Goal: Task Accomplishment & Management: Complete application form

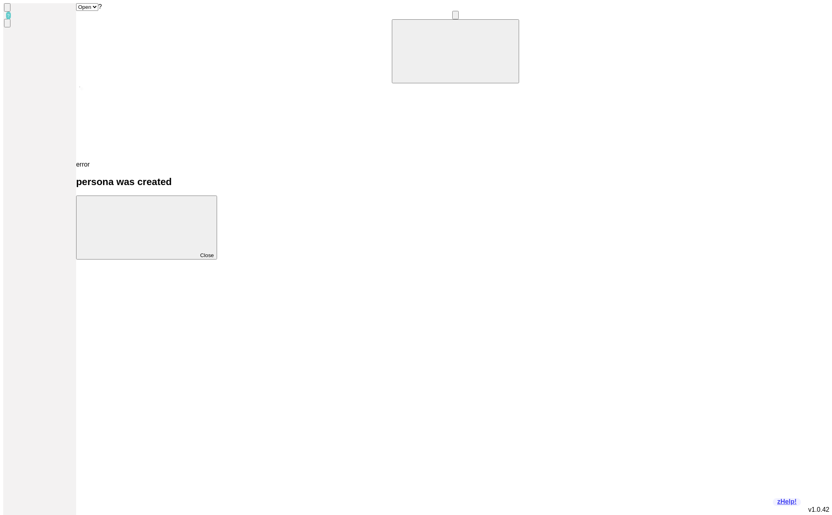
scroll to position [0, 74]
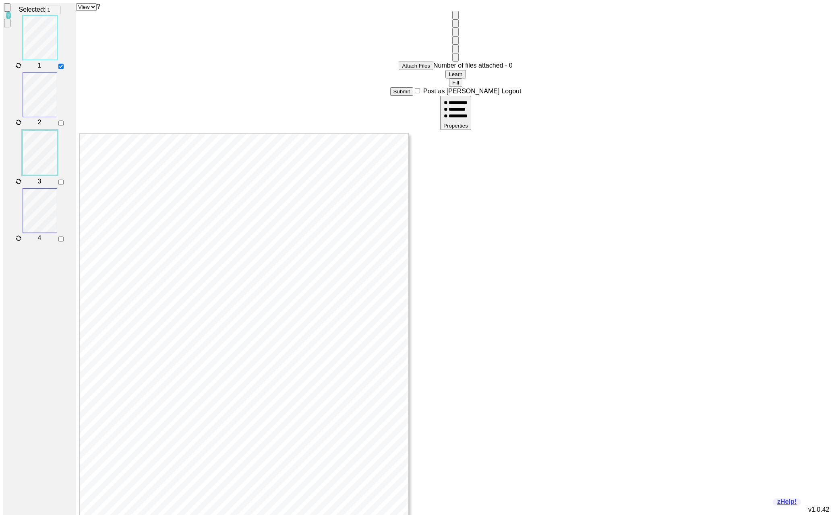
click at [449, 79] on button "Fill" at bounding box center [455, 83] width 13 height 8
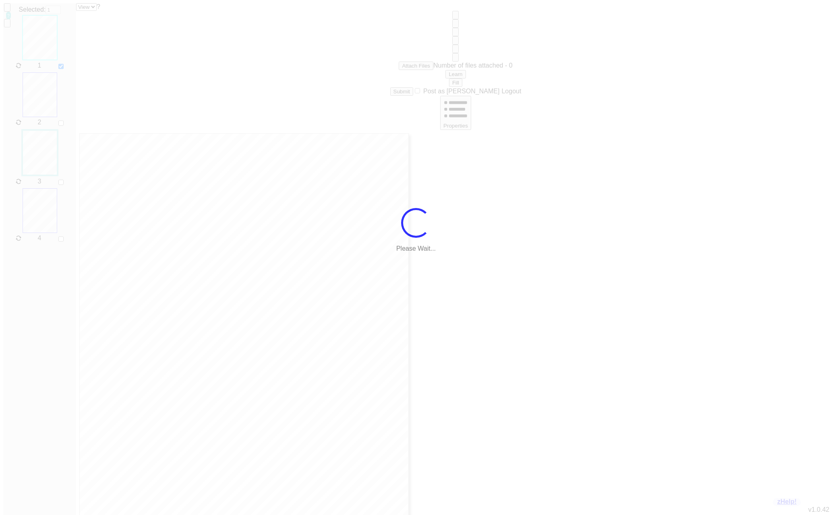
type input "Button 50"
checkbox input "false"
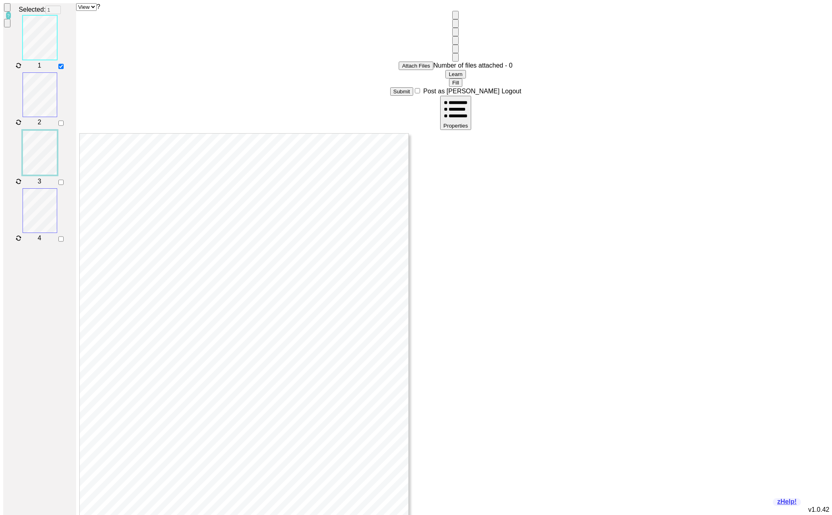
click at [83, 10] on select "View Data" at bounding box center [86, 7] width 21 height 8
click at [81, 8] on select "View Data" at bounding box center [86, 7] width 21 height 8
select select "Data"
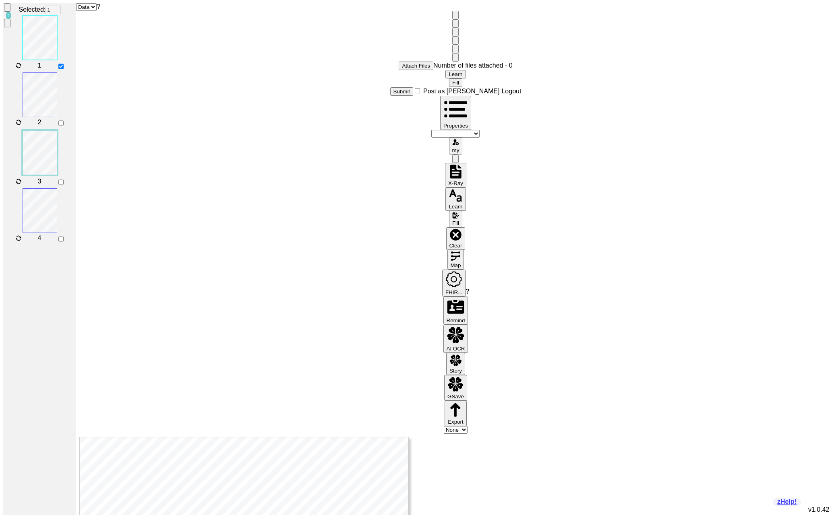
click at [431, 130] on select "zcardHIMSS.pdf FactsNotFax.pdf facility.pdf wallet.pdf maternity.pdf verify.pdf…" at bounding box center [455, 134] width 48 height 8
select select "https://qr.md/kb/books/wallet.pdf"
click at [445, 70] on button "Learn" at bounding box center [455, 74] width 20 height 8
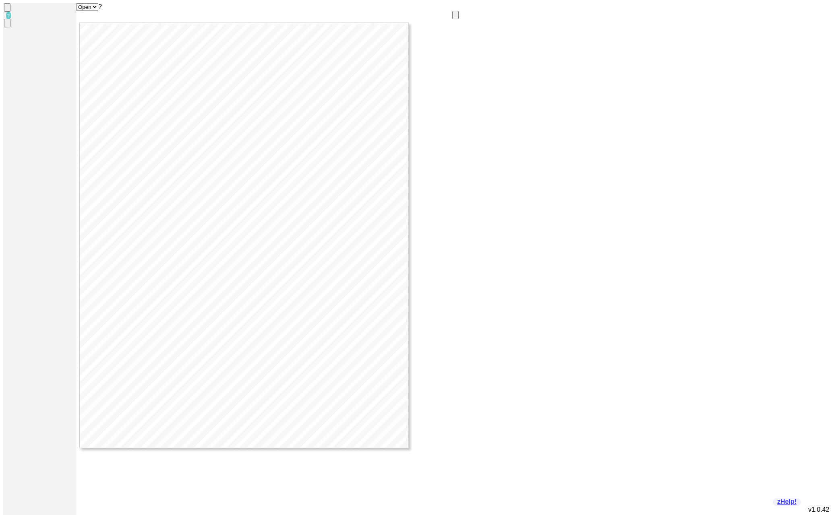
checkbox input "false"
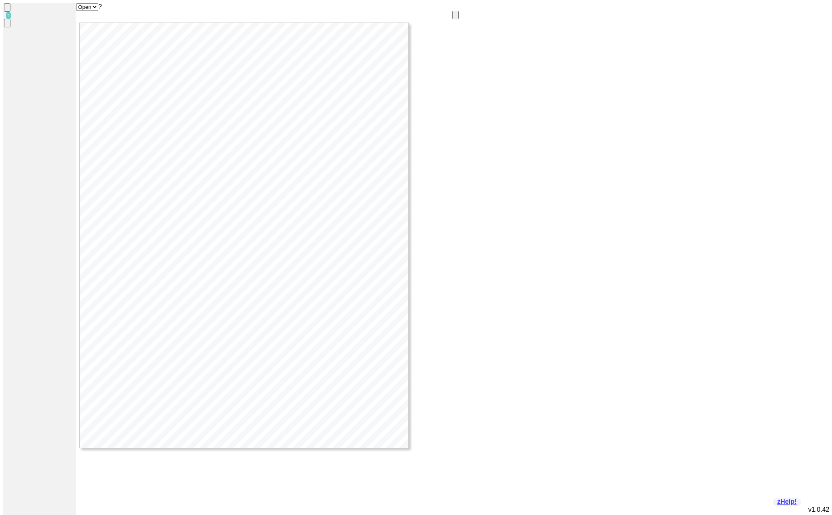
checkbox input "false"
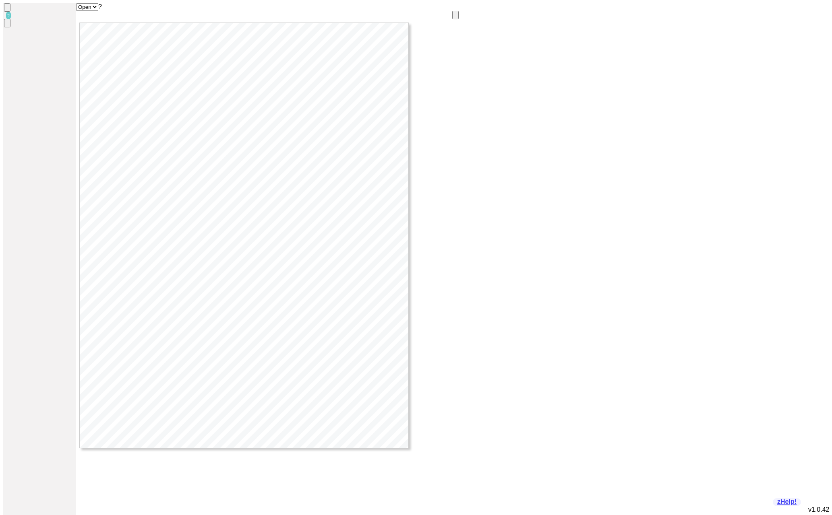
checkbox input "false"
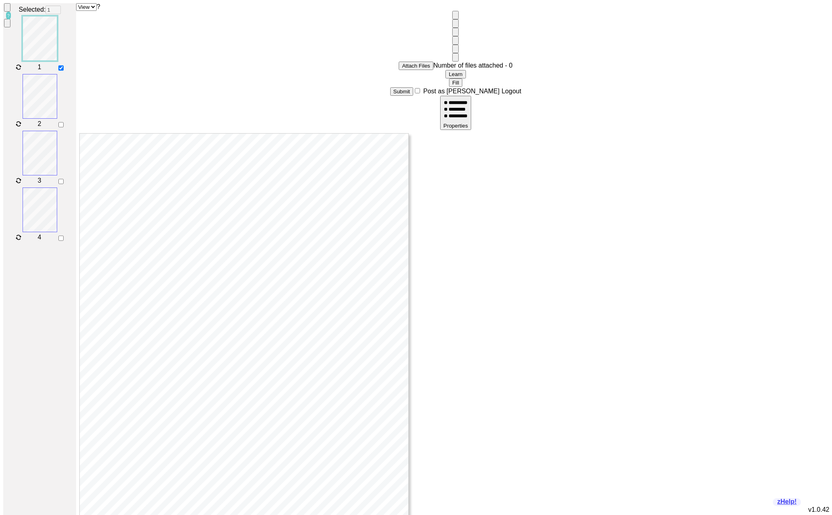
click at [85, 11] on select "View Data" at bounding box center [86, 7] width 21 height 8
click at [449, 79] on button "Fill" at bounding box center [455, 83] width 13 height 8
click at [91, 11] on select "View Data" at bounding box center [86, 7] width 21 height 8
click at [81, 8] on select "View Data" at bounding box center [86, 7] width 21 height 8
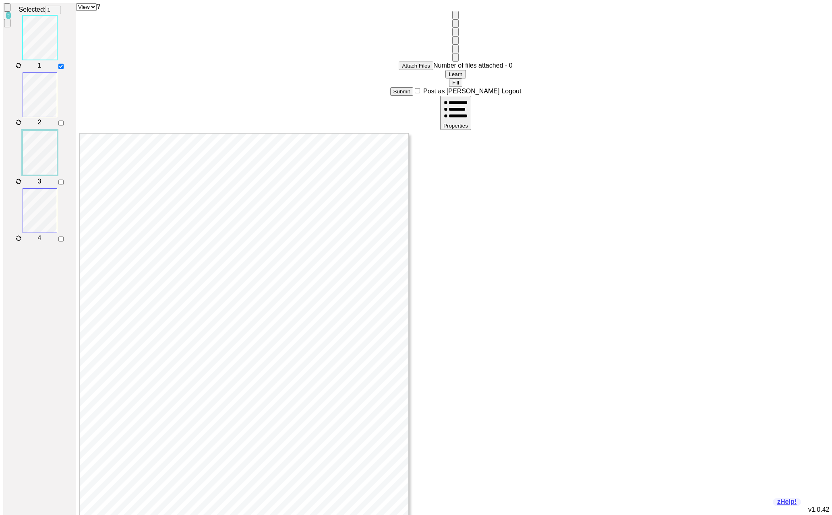
select select "Data"
select select "None"
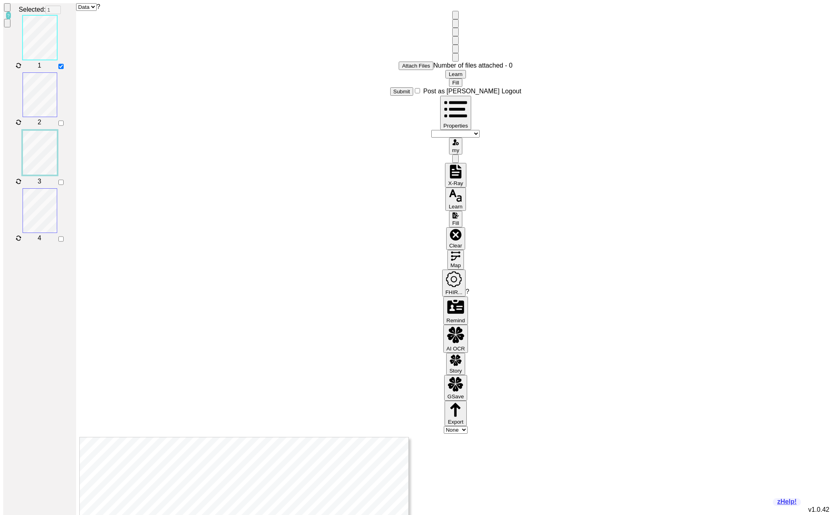
type input "[PERSON_NAME]"
type input "12"
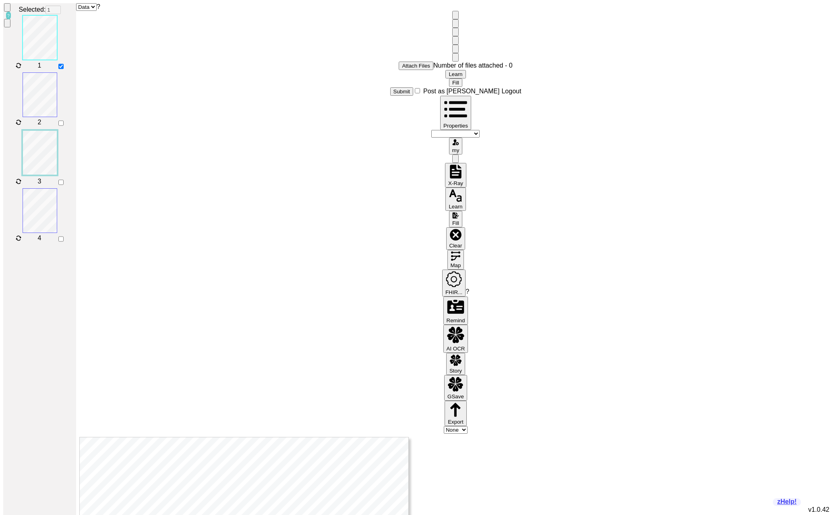
type input "10"
type input "2"
type input "1957"
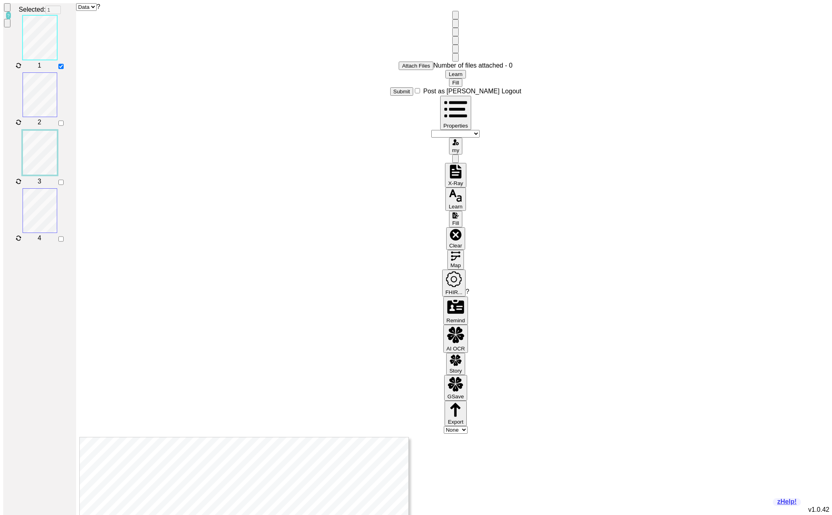
type input "M"
checkbox input "true"
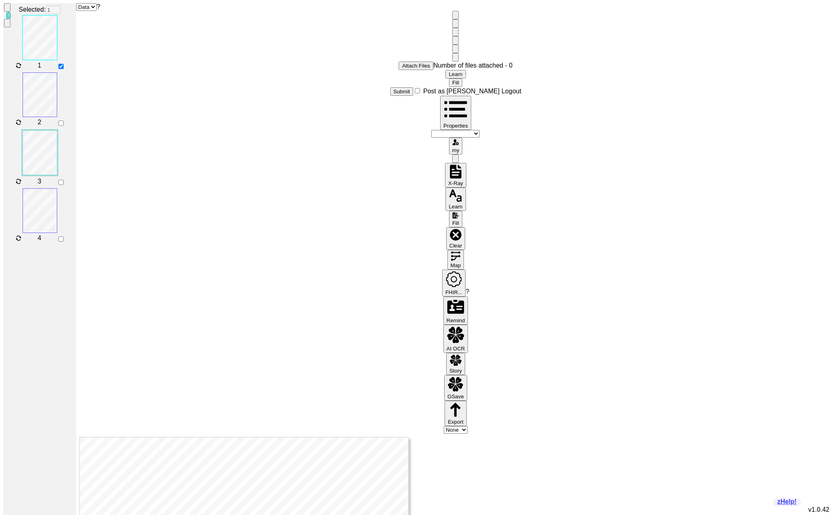
type input "[PERSON_NAME][EMAIL_ADDRESS][DOMAIN_NAME]"
type input "8"
type input "[PHONE_NUMBER]"
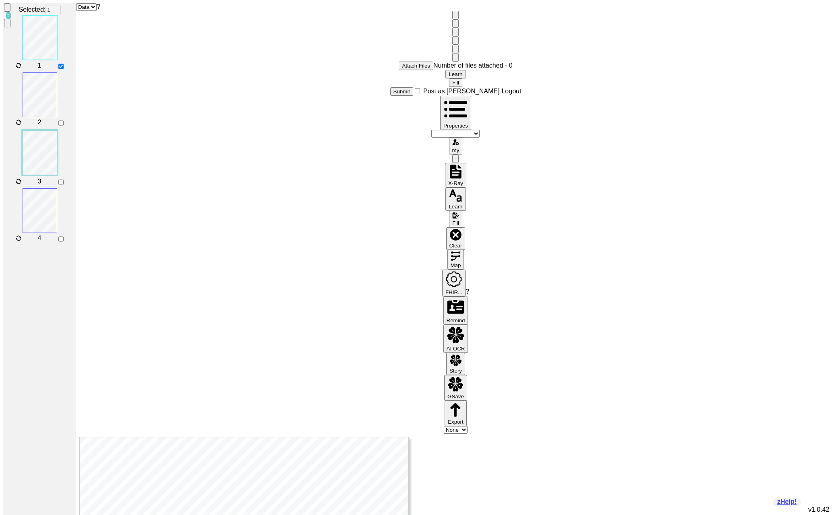
type input "1234 Testing Way"
radio input "true"
click at [445, 70] on button "Learn" at bounding box center [455, 74] width 20 height 8
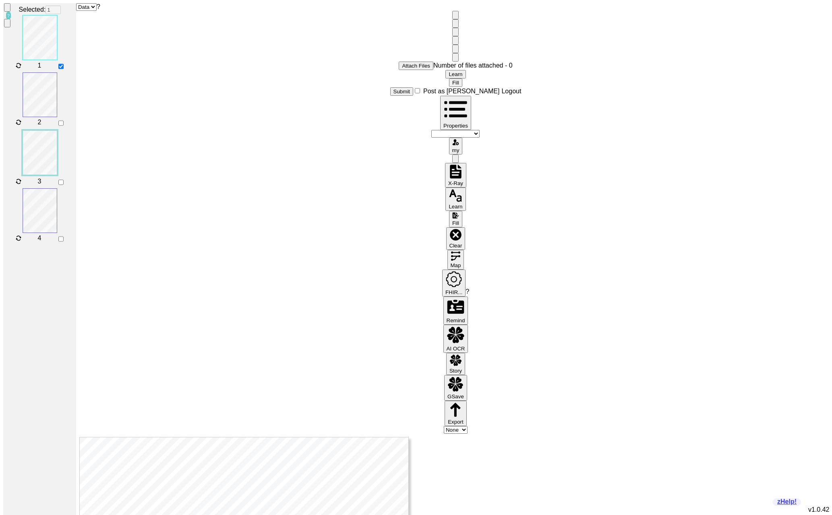
click at [449, 237] on lightning-primitive-icon "button" at bounding box center [455, 240] width 13 height 6
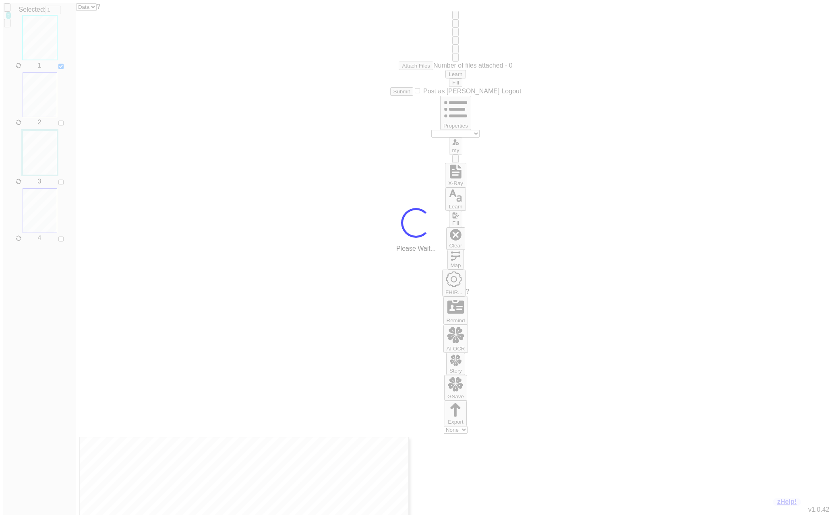
type input "Button 50"
radio input "true"
checkbox input "false"
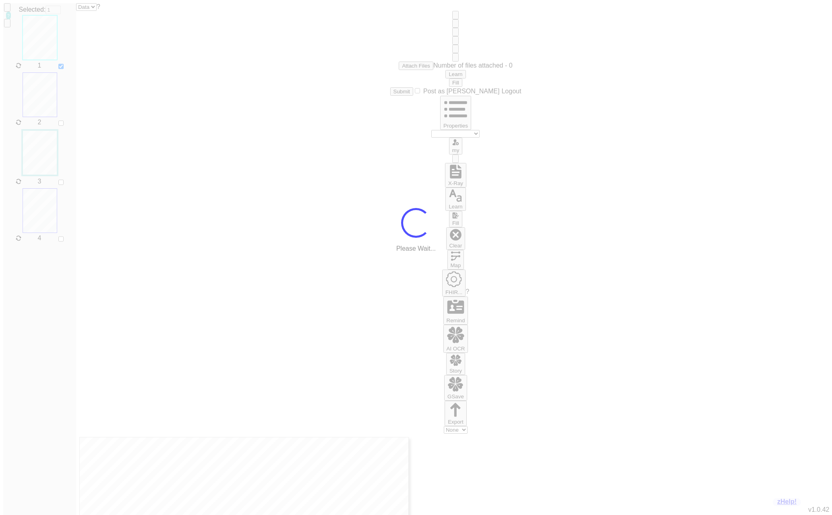
checkbox input "false"
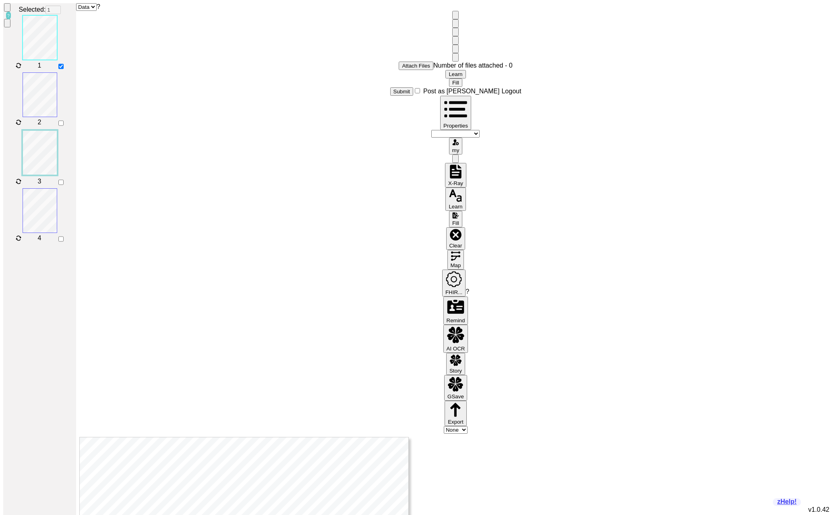
click at [452, 214] on lightning-primitive-icon "button" at bounding box center [455, 217] width 7 height 6
click at [446, 227] on button "Clear" at bounding box center [455, 238] width 19 height 23
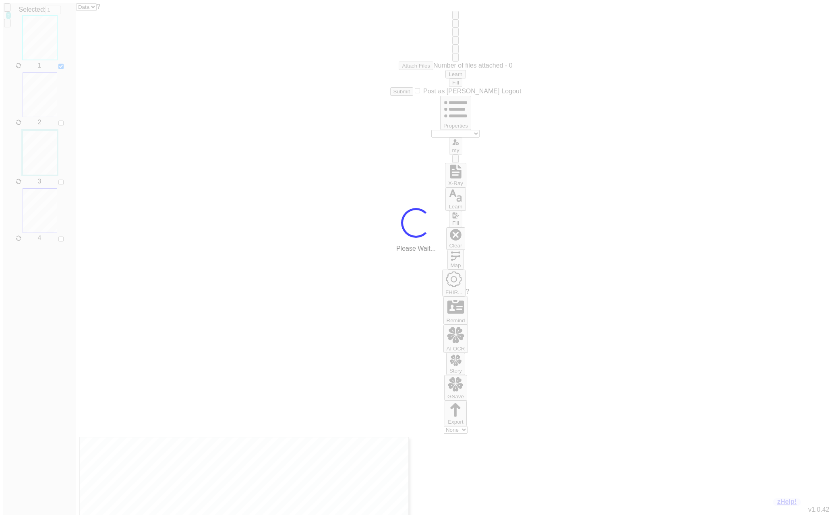
type input "Button 50"
radio input "true"
checkbox input "false"
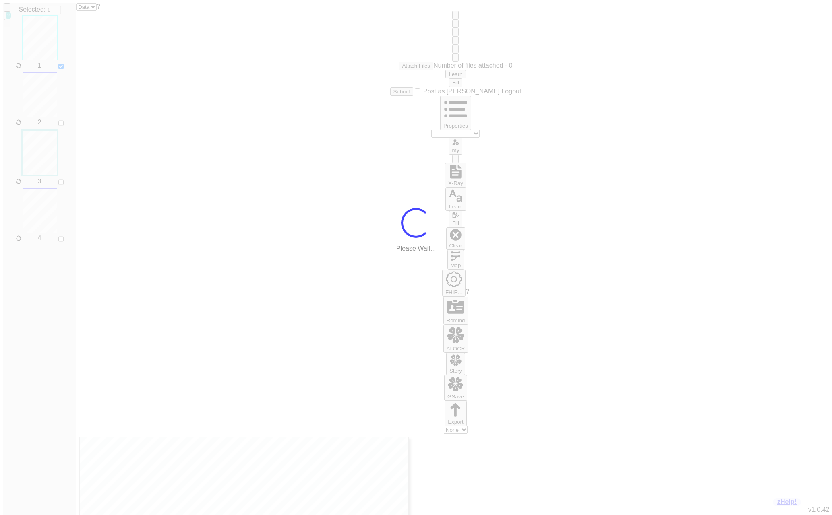
checkbox input "false"
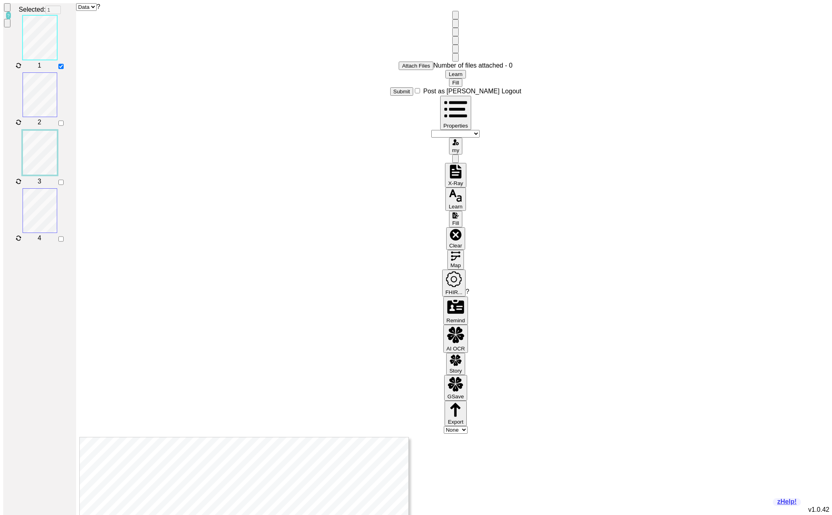
click at [89, 11] on select "View Data" at bounding box center [86, 7] width 21 height 8
click at [81, 8] on select "View Data" at bounding box center [86, 7] width 21 height 8
select select "View"
click at [449, 79] on button "Fill" at bounding box center [455, 83] width 13 height 8
type input "Button 50"
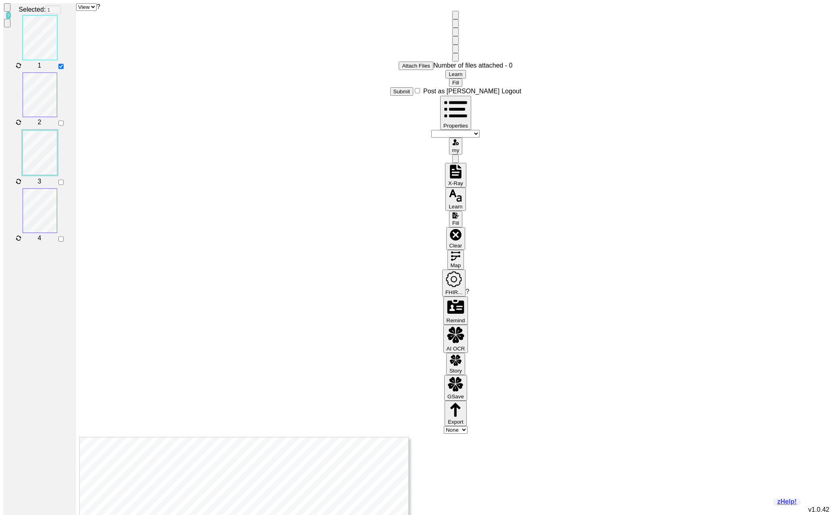
radio input "true"
checkbox input "false"
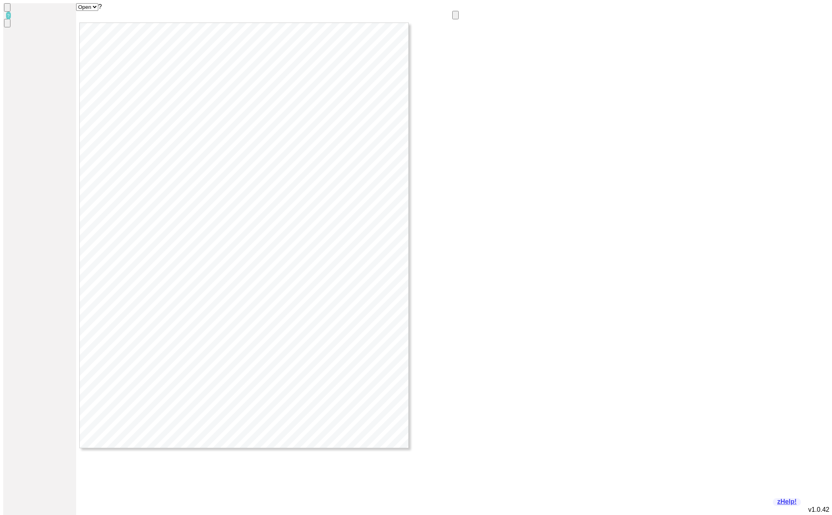
checkbox input "false"
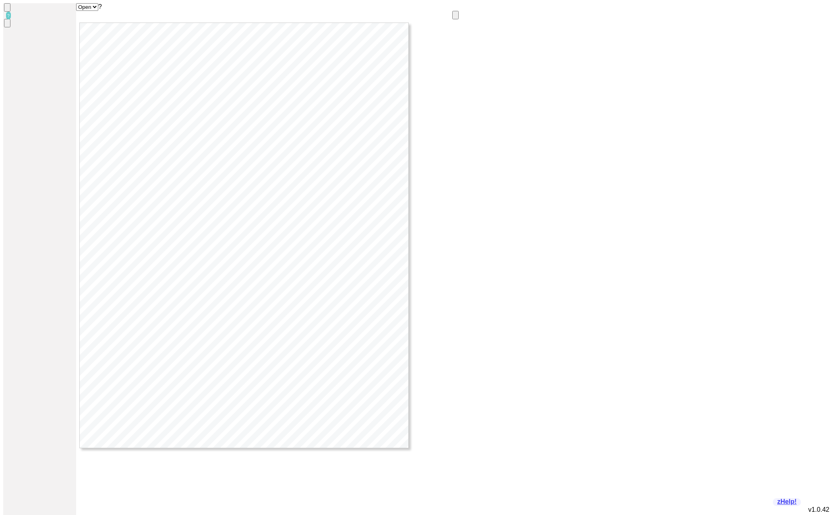
checkbox input "false"
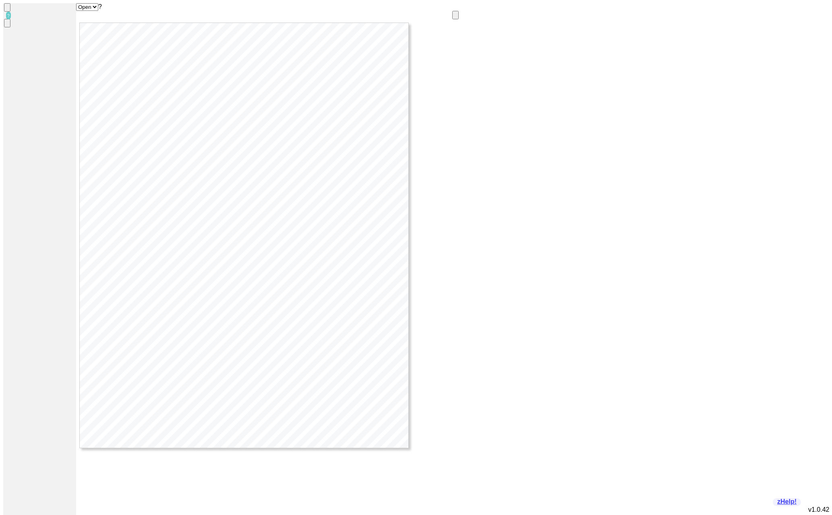
checkbox input "false"
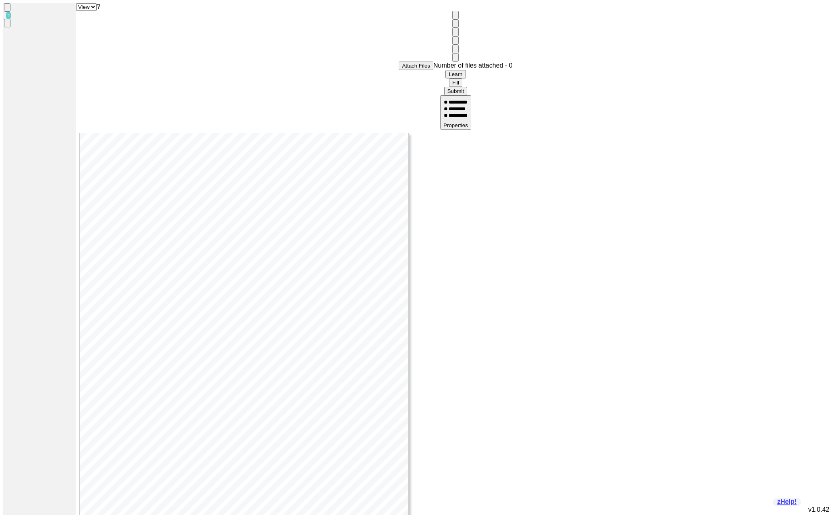
checkbox input "false"
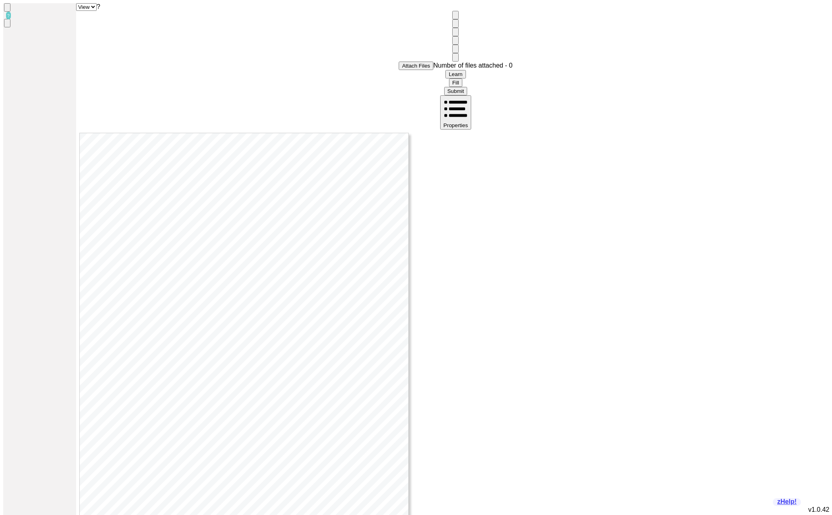
checkbox input "false"
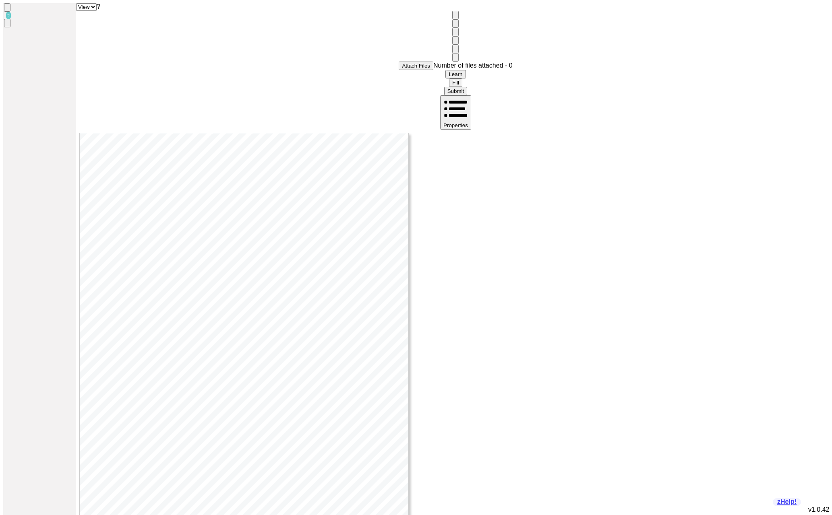
checkbox input "false"
click at [521, 88] on link "Logout" at bounding box center [510, 91] width 22 height 7
